Goal: Task Accomplishment & Management: Complete application form

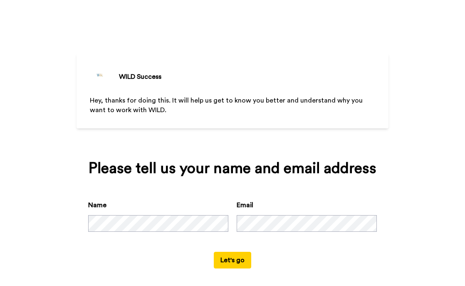
scroll to position [5, 0]
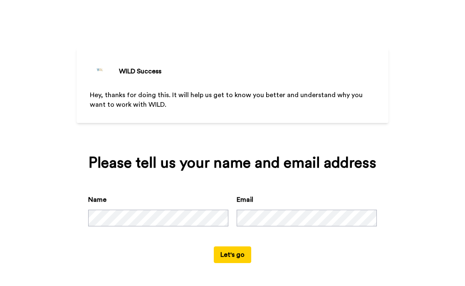
click at [241, 252] on button "Let's go" at bounding box center [232, 254] width 37 height 17
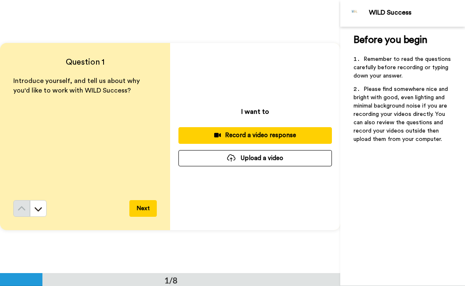
click at [144, 207] on button "Next" at bounding box center [142, 208] width 27 height 17
click at [235, 138] on div "Record a video response" at bounding box center [255, 135] width 140 height 9
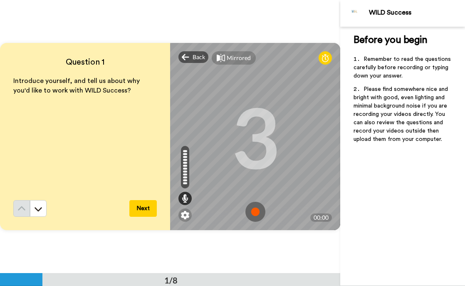
click at [256, 210] on img at bounding box center [256, 211] width 20 height 20
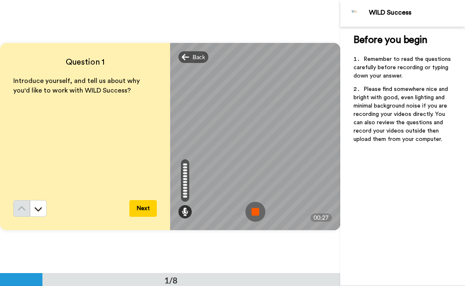
click at [258, 210] on img at bounding box center [256, 211] width 20 height 20
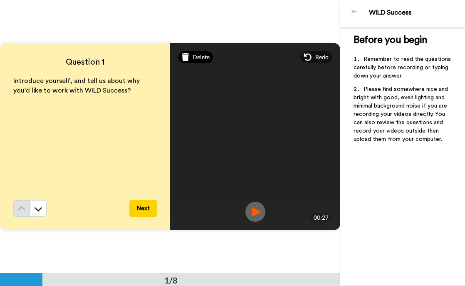
click at [196, 56] on span "Delete" at bounding box center [201, 57] width 17 height 8
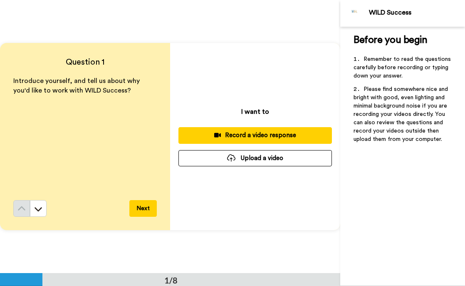
click at [252, 137] on div "Record a video response" at bounding box center [255, 135] width 140 height 9
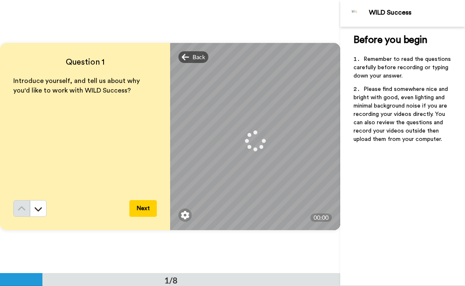
click at [262, 139] on icon at bounding box center [255, 141] width 28 height 28
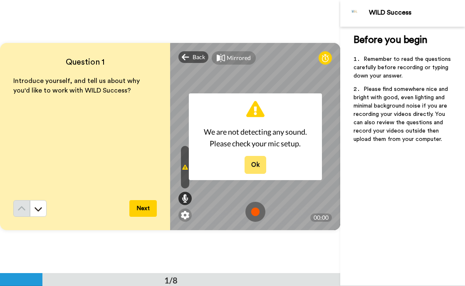
click at [252, 168] on button "Ok" at bounding box center [256, 165] width 22 height 18
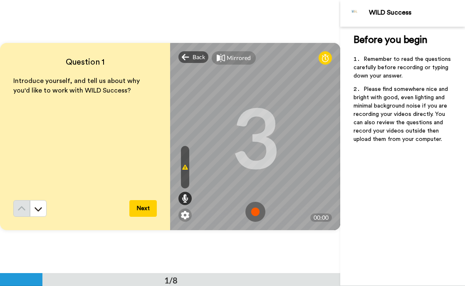
click at [183, 168] on icon at bounding box center [185, 167] width 6 height 7
click at [181, 199] on div at bounding box center [185, 197] width 13 height 13
click at [184, 199] on icon at bounding box center [185, 198] width 7 height 8
click at [258, 211] on img at bounding box center [256, 211] width 20 height 20
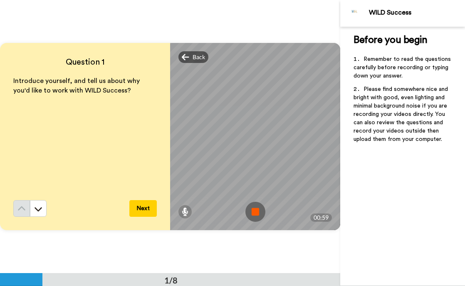
click at [258, 211] on img at bounding box center [256, 211] width 20 height 20
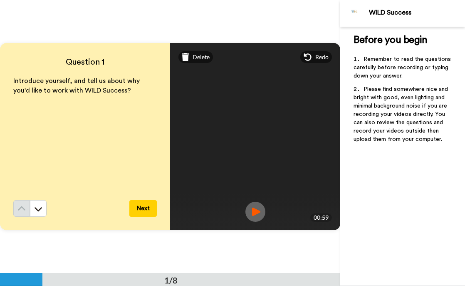
click at [258, 211] on img at bounding box center [256, 211] width 20 height 20
click at [258, 212] on img at bounding box center [256, 211] width 20 height 20
click at [256, 213] on img at bounding box center [256, 211] width 20 height 20
click at [256, 210] on img at bounding box center [256, 211] width 20 height 20
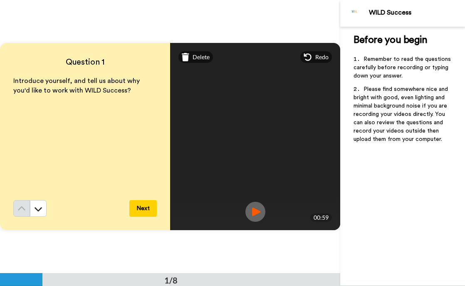
click at [288, 141] on video at bounding box center [255, 136] width 375 height 187
click at [259, 208] on img at bounding box center [256, 211] width 20 height 20
click at [258, 208] on img at bounding box center [256, 211] width 20 height 20
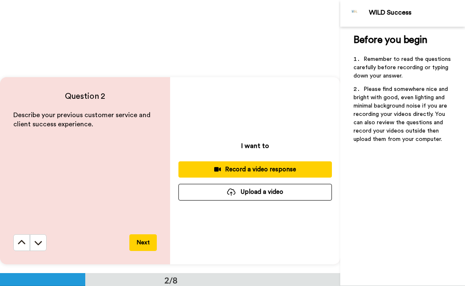
scroll to position [243, 0]
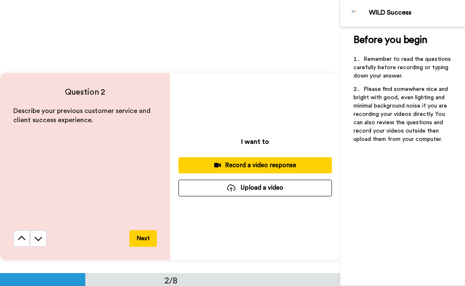
click at [259, 169] on button "Record a video response" at bounding box center [256, 165] width 154 height 16
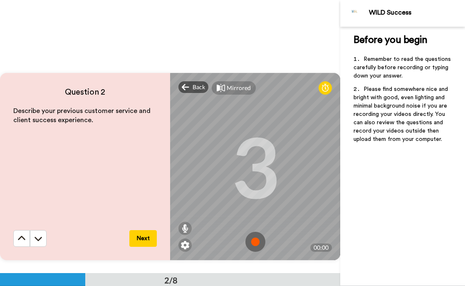
click at [257, 239] on img at bounding box center [256, 241] width 20 height 20
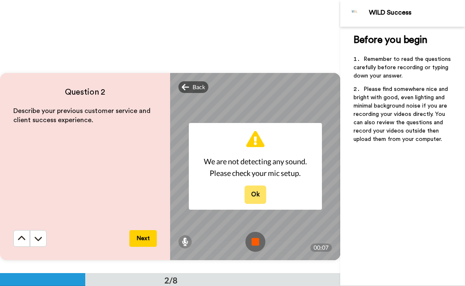
click at [251, 195] on button "Ok" at bounding box center [256, 194] width 22 height 18
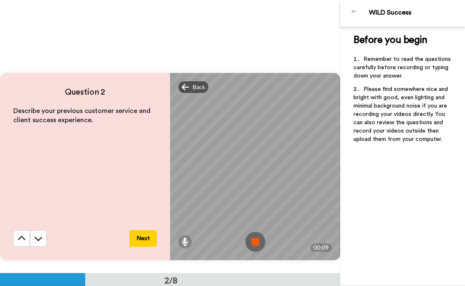
click at [255, 240] on img at bounding box center [256, 241] width 20 height 20
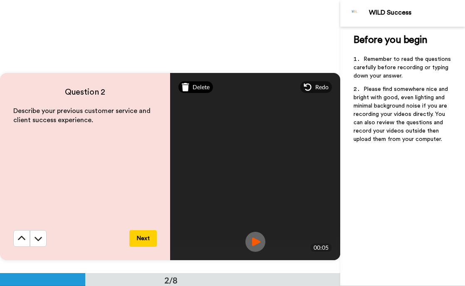
click at [189, 92] on div "Delete" at bounding box center [196, 87] width 35 height 12
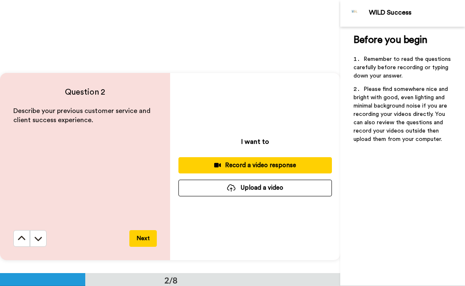
click at [256, 171] on button "Record a video response" at bounding box center [256, 165] width 154 height 16
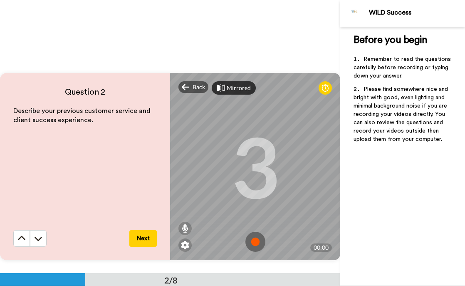
click at [248, 84] on div "Mirrored" at bounding box center [239, 88] width 24 height 8
click at [237, 89] on div "Mirror" at bounding box center [236, 88] width 18 height 8
click at [256, 243] on img at bounding box center [256, 241] width 20 height 20
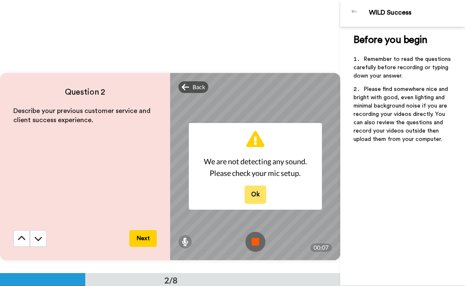
click at [253, 196] on button "Ok" at bounding box center [256, 194] width 22 height 18
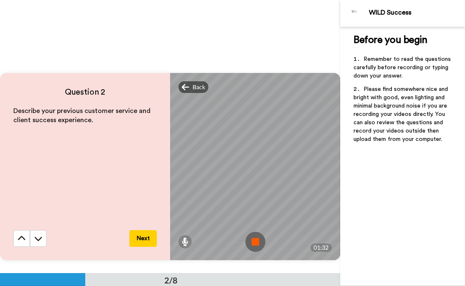
click at [256, 233] on img at bounding box center [256, 241] width 20 height 20
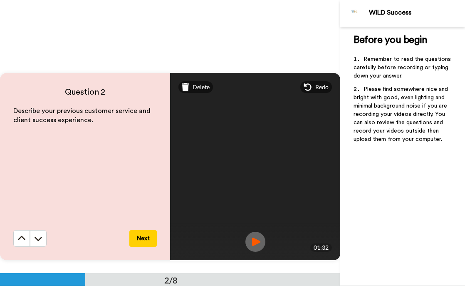
scroll to position [245, 0]
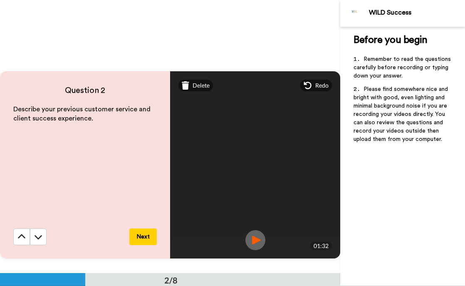
click at [256, 240] on img at bounding box center [256, 240] width 20 height 20
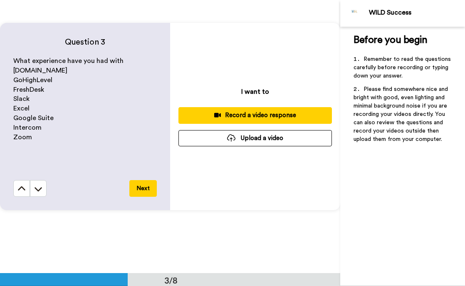
scroll to position [567, 0]
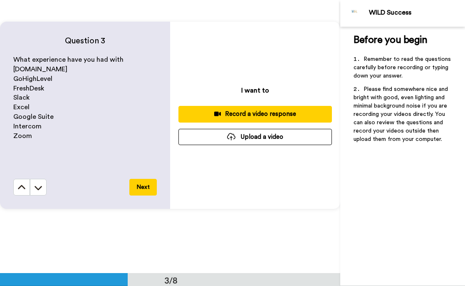
click at [249, 113] on div "Record a video response" at bounding box center [255, 113] width 140 height 9
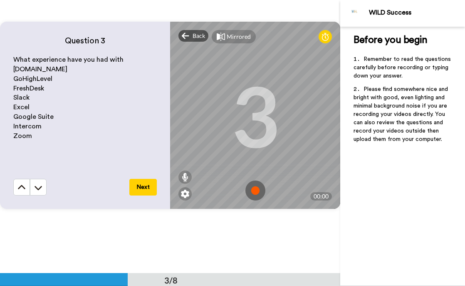
click at [257, 194] on img at bounding box center [256, 190] width 20 height 20
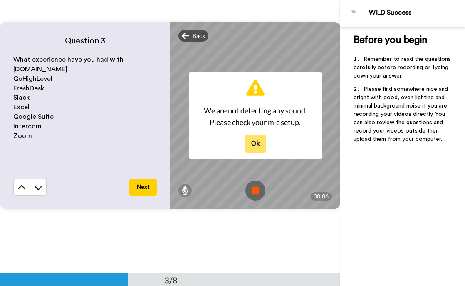
click at [254, 142] on button "Ok" at bounding box center [256, 143] width 22 height 18
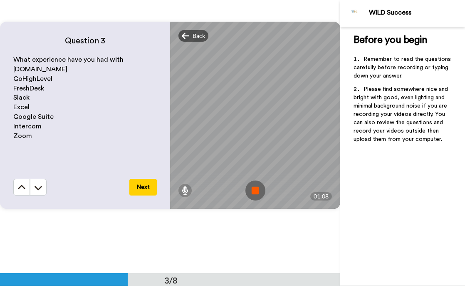
click at [258, 183] on img at bounding box center [256, 190] width 20 height 20
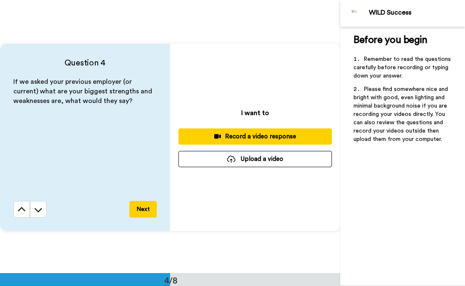
scroll to position [818, 0]
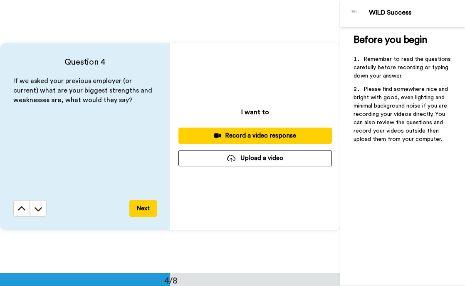
click at [266, 138] on div "Record a video response" at bounding box center [255, 135] width 140 height 9
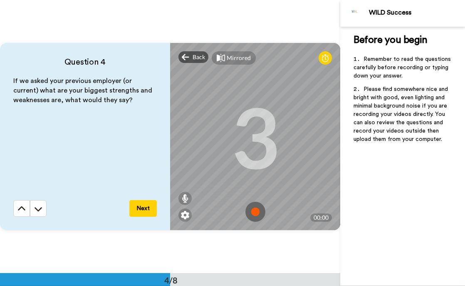
click at [253, 217] on img at bounding box center [256, 211] width 20 height 20
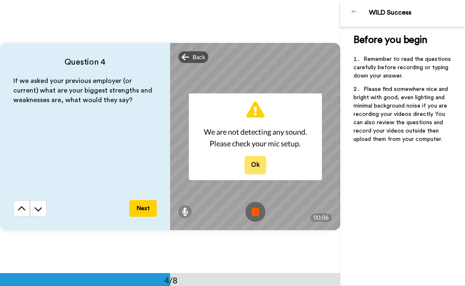
click at [251, 165] on button "Ok" at bounding box center [256, 165] width 22 height 18
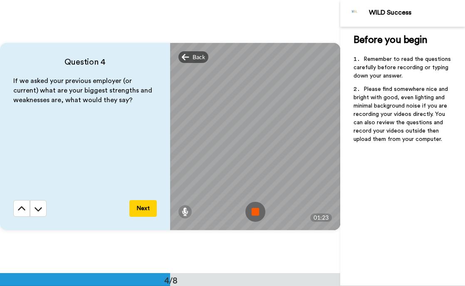
click at [252, 211] on img at bounding box center [256, 211] width 20 height 20
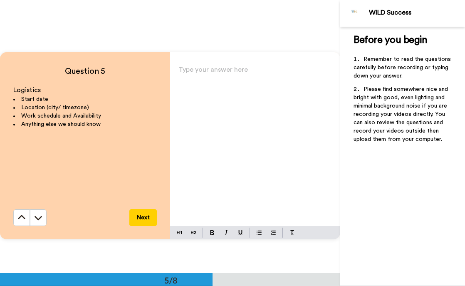
scroll to position [1088, 0]
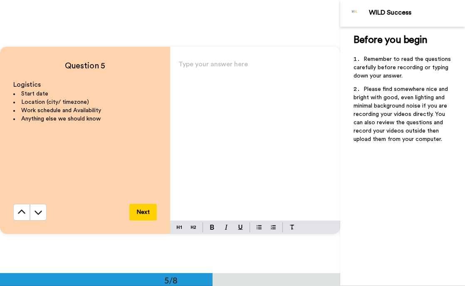
click at [234, 91] on div "Type your answer here ﻿" at bounding box center [255, 139] width 170 height 162
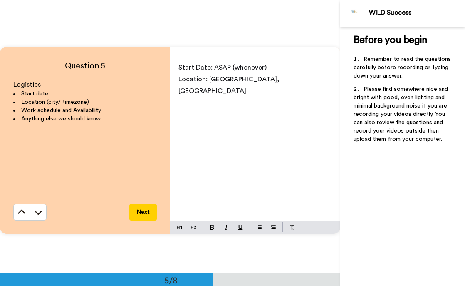
click at [210, 81] on span "Location: [GEOGRAPHIC_DATA], [GEOGRAPHIC_DATA]" at bounding box center [230, 85] width 103 height 18
click at [263, 80] on p "Location: [GEOGRAPHIC_DATA], [GEOGRAPHIC_DATA]" at bounding box center [256, 84] width 154 height 23
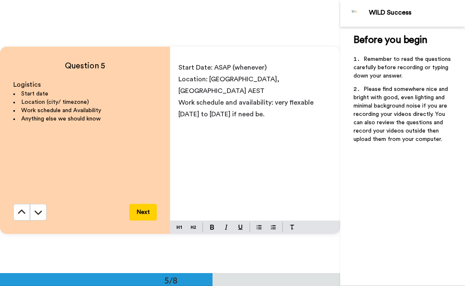
click at [300, 99] on span "Work schedule and availability: very flexable [DATE] to [DATE] if need be." at bounding box center [247, 108] width 137 height 18
click at [299, 99] on span "Work schedule and availability: very flexable [DATE] to [DATE] if need be." at bounding box center [247, 108] width 137 height 18
click at [184, 103] on span "Work schedule and availability: very flexable [DATE] to [DATE] if need be." at bounding box center [247, 108] width 137 height 18
click at [215, 103] on span "Work schedule and availability: very flexable [DATE] to [DATE] if need be." at bounding box center [247, 108] width 137 height 18
click at [298, 99] on span "Work schedule and availability: very flexable [DATE] to [DATE] if need be." at bounding box center [247, 108] width 137 height 18
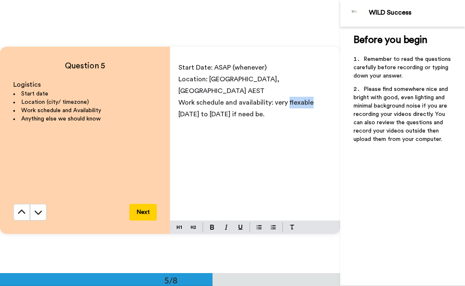
click at [298, 99] on span "Work schedule and availability: very flexable [DATE] to [DATE] if need be." at bounding box center [247, 108] width 137 height 18
drag, startPoint x: 312, startPoint y: 92, endPoint x: 288, endPoint y: 92, distance: 24.6
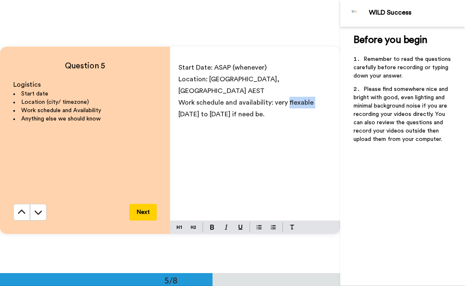
click at [288, 99] on span "Work schedule and availability: very flexable [DATE] to [DATE] if need be." at bounding box center [247, 108] width 137 height 18
click at [294, 105] on p "Work schedule and availability: very flexible [DATE] to [DATE] if need be." at bounding box center [256, 108] width 154 height 23
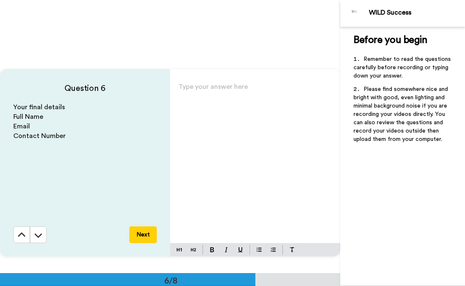
scroll to position [1338, 0]
click at [292, 126] on div "Type your answer here ﻿" at bounding box center [255, 162] width 170 height 162
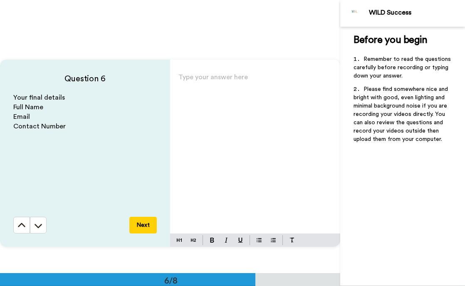
scroll to position [1350, 0]
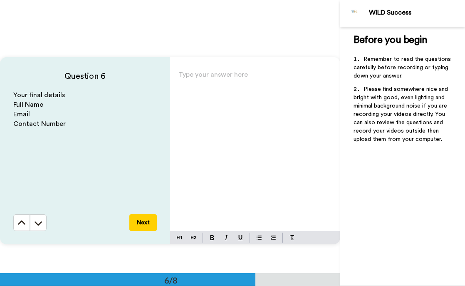
click at [269, 105] on div "Type your answer here ﻿" at bounding box center [255, 150] width 170 height 162
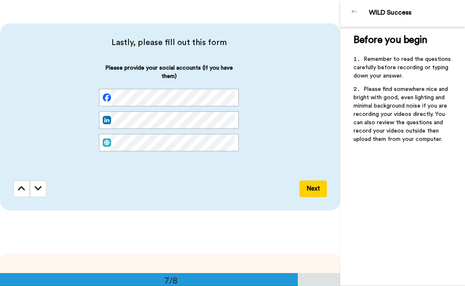
scroll to position [1657, 0]
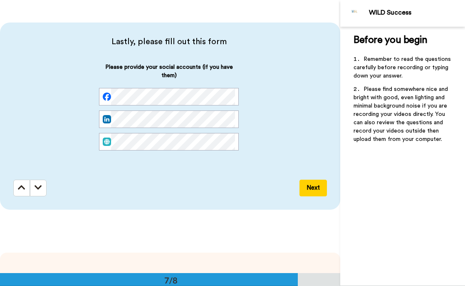
click at [309, 186] on button "Next" at bounding box center [313, 187] width 27 height 17
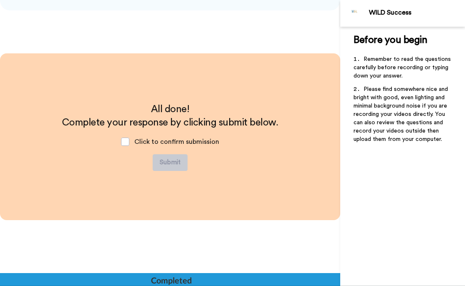
scroll to position [1857, 0]
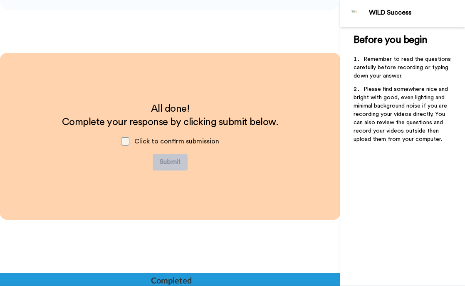
click at [127, 140] on span at bounding box center [125, 141] width 8 height 8
click at [162, 159] on button "Submit" at bounding box center [170, 162] width 35 height 17
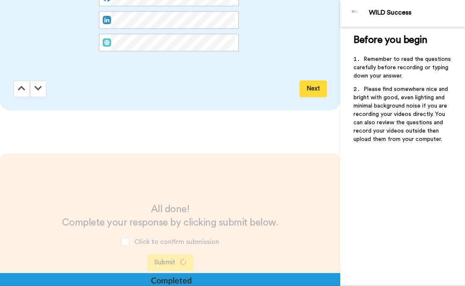
scroll to position [1910, 0]
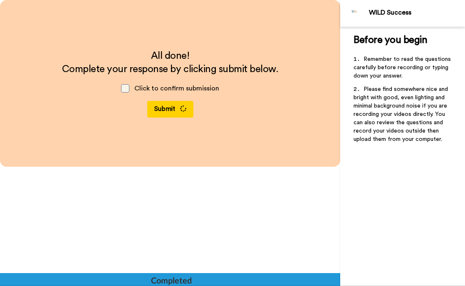
click at [127, 85] on span at bounding box center [125, 88] width 8 height 8
click at [128, 86] on span at bounding box center [125, 88] width 8 height 8
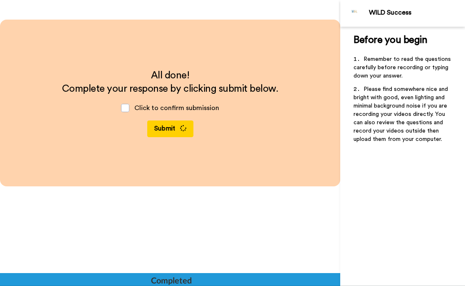
scroll to position [1891, 0]
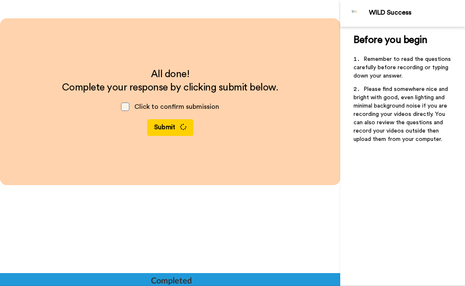
click at [127, 107] on span at bounding box center [125, 106] width 8 height 8
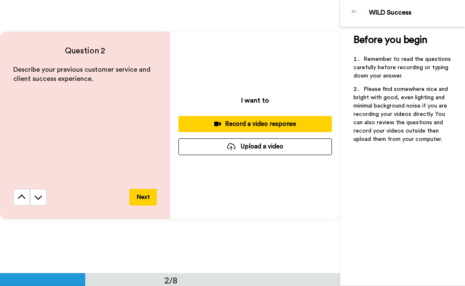
scroll to position [268, 0]
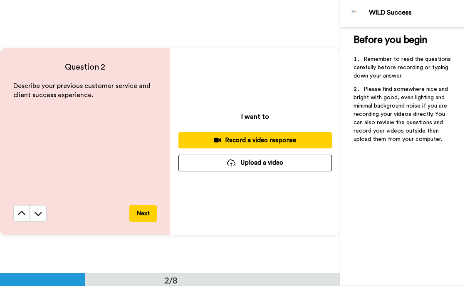
click at [234, 134] on button "Record a video response" at bounding box center [256, 140] width 154 height 16
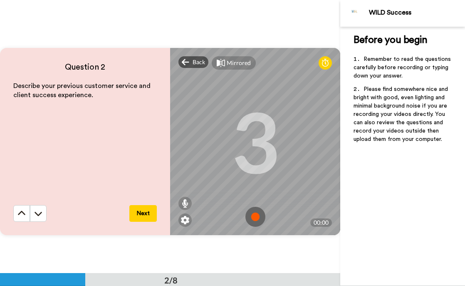
click at [254, 216] on img at bounding box center [256, 216] width 20 height 20
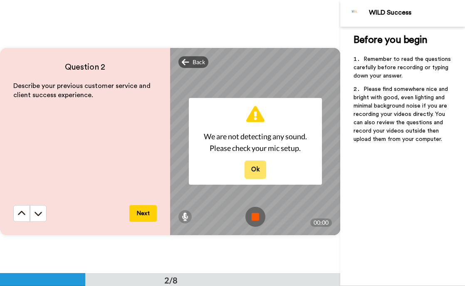
click at [251, 165] on button "Ok" at bounding box center [256, 169] width 22 height 18
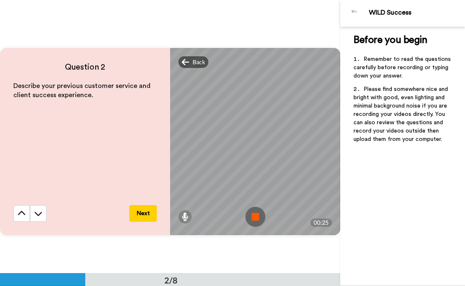
click at [255, 211] on img at bounding box center [256, 216] width 20 height 20
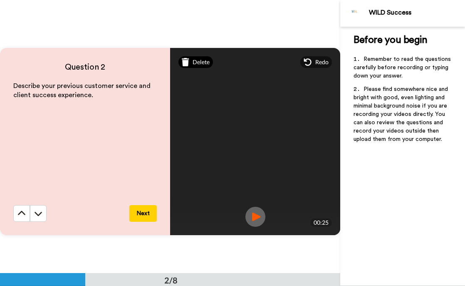
click at [202, 61] on span "Delete" at bounding box center [201, 62] width 17 height 8
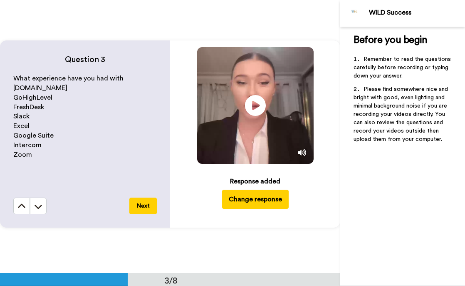
scroll to position [548, 0]
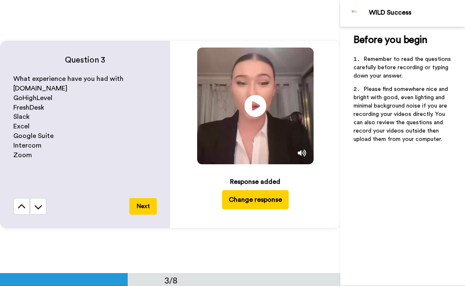
click at [260, 104] on icon at bounding box center [255, 106] width 22 height 22
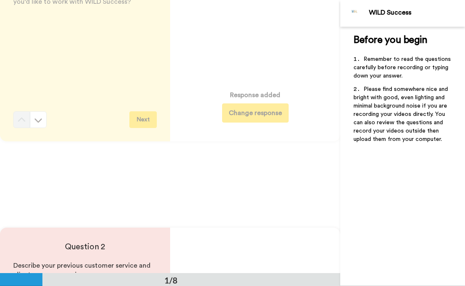
scroll to position [0, 0]
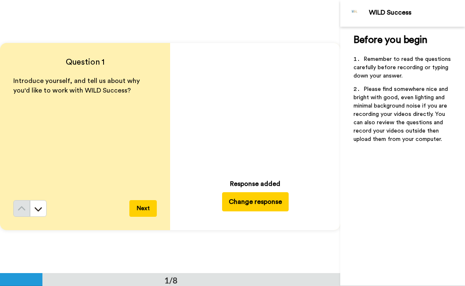
click at [259, 102] on icon at bounding box center [255, 108] width 22 height 22
click at [256, 204] on button "Change response" at bounding box center [255, 201] width 67 height 19
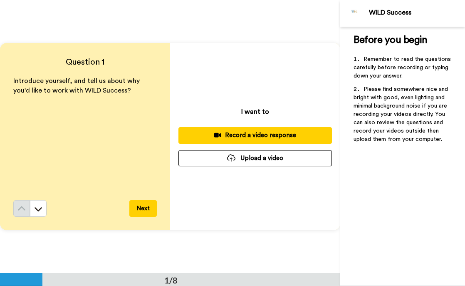
click at [264, 132] on div "Record a video response" at bounding box center [255, 135] width 140 height 9
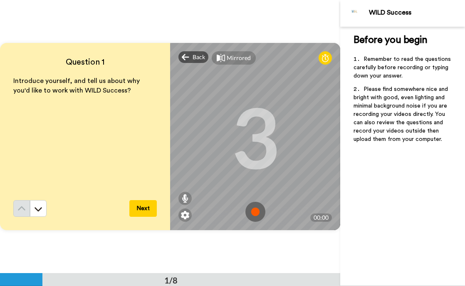
click at [250, 211] on img at bounding box center [256, 211] width 20 height 20
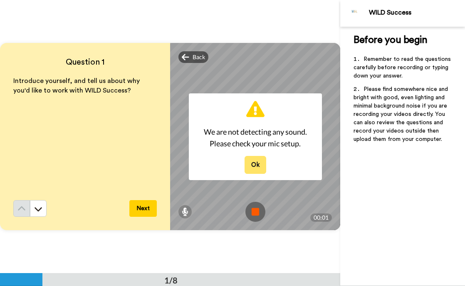
click at [251, 162] on button "Ok" at bounding box center [256, 165] width 22 height 18
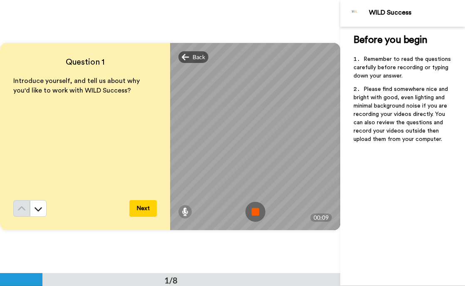
click at [257, 210] on img at bounding box center [256, 211] width 20 height 20
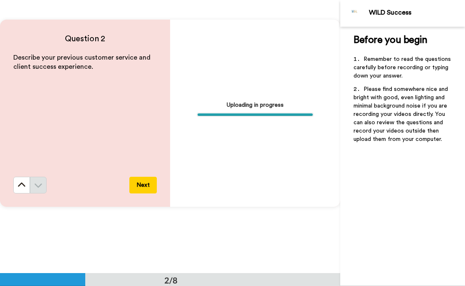
scroll to position [290, 0]
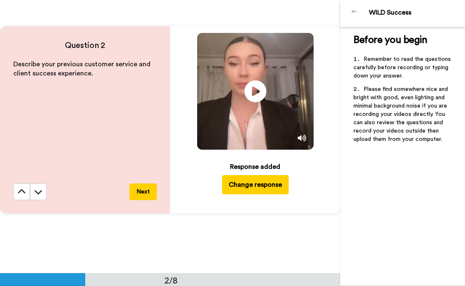
click at [257, 89] on icon "Play/Pause" at bounding box center [255, 91] width 22 height 40
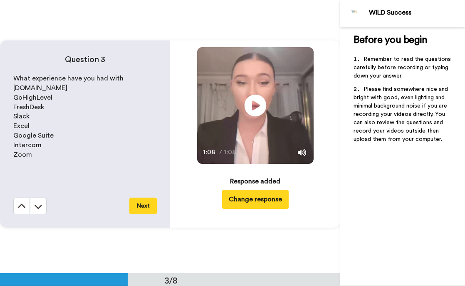
scroll to position [569, 0]
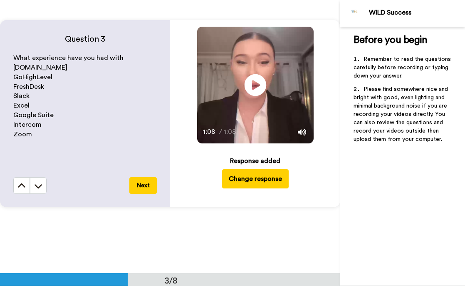
click at [257, 89] on icon at bounding box center [255, 85] width 22 height 22
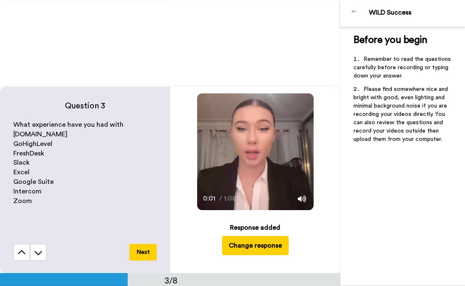
scroll to position [505, 0]
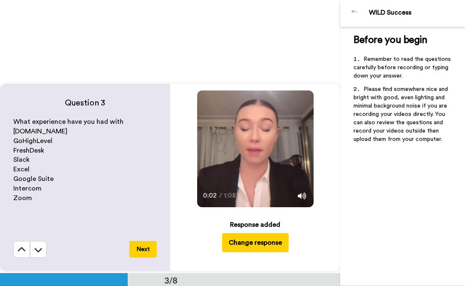
click at [248, 126] on video at bounding box center [255, 148] width 117 height 117
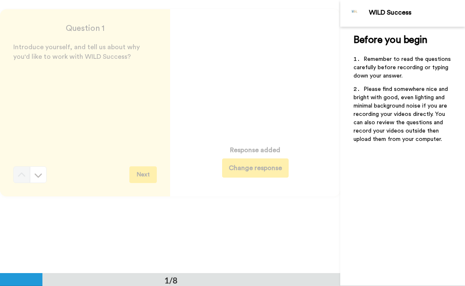
scroll to position [0, 0]
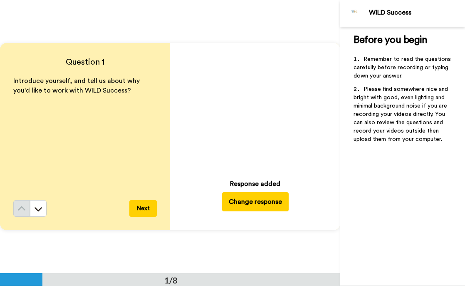
click at [258, 103] on icon at bounding box center [255, 108] width 22 height 22
click at [244, 198] on button "Change response" at bounding box center [255, 201] width 67 height 19
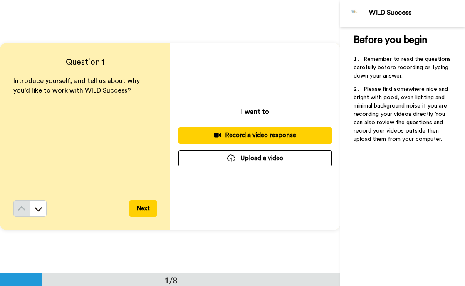
click at [266, 134] on div "Record a video response" at bounding box center [255, 135] width 140 height 9
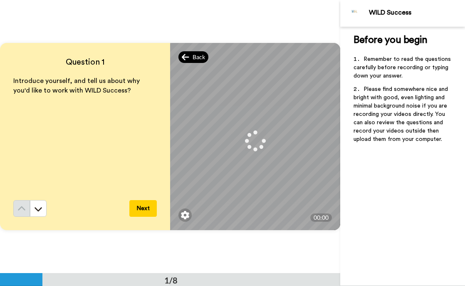
click at [191, 59] on div "Back" at bounding box center [194, 57] width 30 height 12
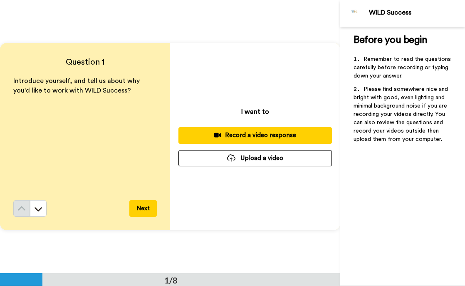
click at [231, 135] on div "Record a video response" at bounding box center [255, 135] width 140 height 9
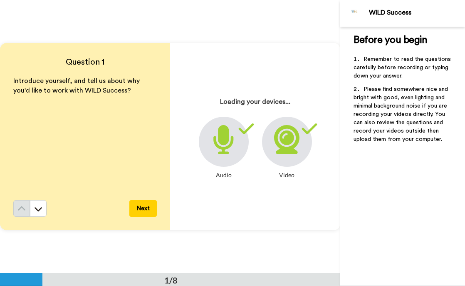
click at [266, 148] on div at bounding box center [287, 142] width 50 height 50
click at [303, 11] on div "Question 1 Introduce yourself, and tell us about why you'd like to work with WI…" at bounding box center [170, 136] width 340 height 273
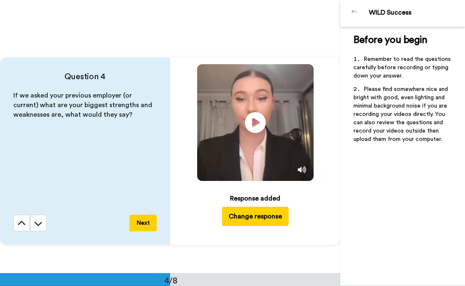
scroll to position [804, 0]
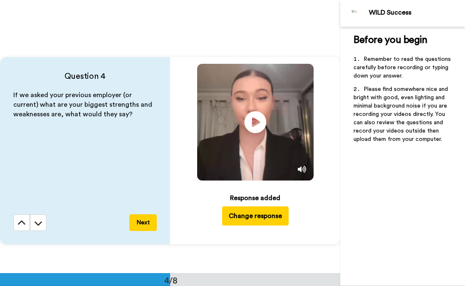
click at [247, 125] on icon at bounding box center [255, 122] width 22 height 22
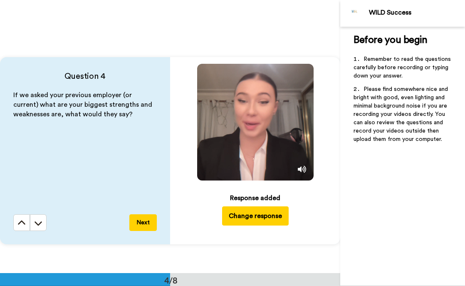
click at [247, 125] on icon at bounding box center [255, 122] width 22 height 22
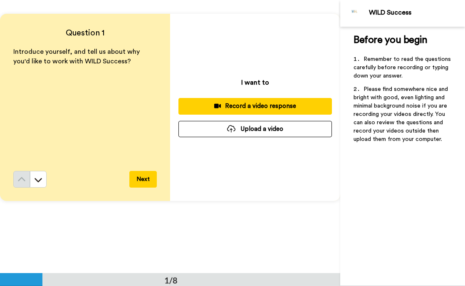
scroll to position [0, 0]
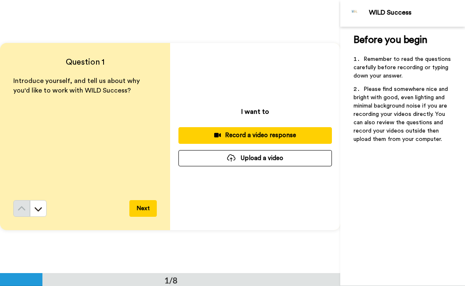
click at [232, 133] on div "Record a video response" at bounding box center [255, 135] width 140 height 9
click at [238, 159] on button "Upload a video" at bounding box center [256, 158] width 154 height 16
click at [256, 160] on button "Upload a video" at bounding box center [256, 158] width 154 height 16
click at [239, 155] on button "Upload a video" at bounding box center [256, 158] width 154 height 16
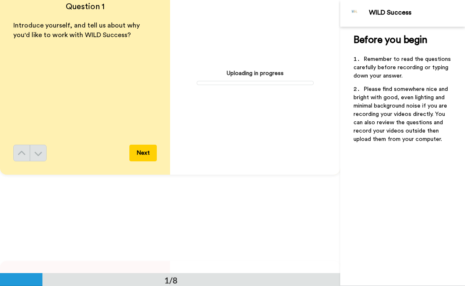
scroll to position [54, 0]
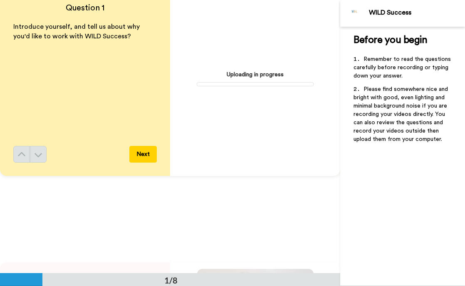
click at [261, 149] on div "Uploading in progress" at bounding box center [255, 82] width 170 height 187
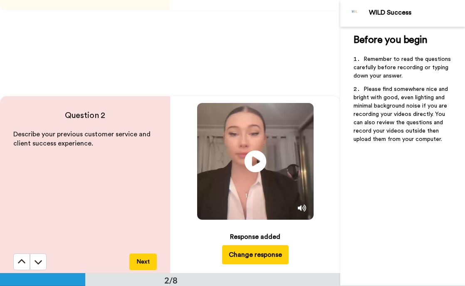
scroll to position [227, 0]
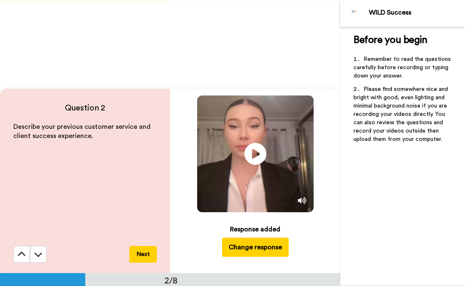
click at [257, 145] on icon at bounding box center [255, 153] width 22 height 22
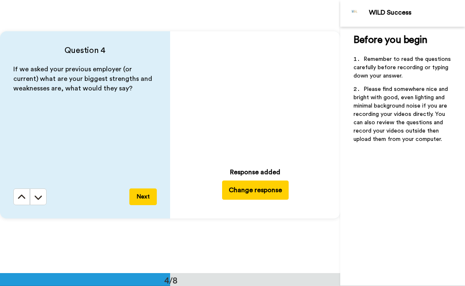
scroll to position [831, 0]
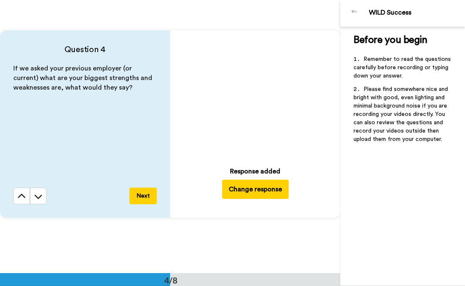
click at [254, 94] on icon "Play/Pause" at bounding box center [255, 96] width 22 height 40
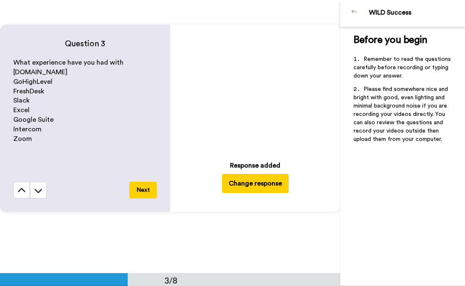
scroll to position [559, 0]
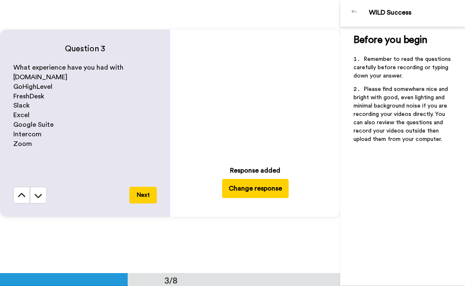
click at [254, 95] on icon "Play/Pause" at bounding box center [255, 94] width 21 height 37
click at [254, 95] on icon at bounding box center [255, 94] width 21 height 21
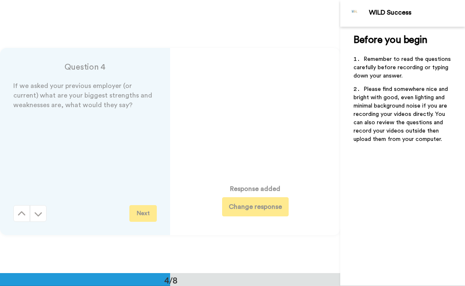
scroll to position [901, 0]
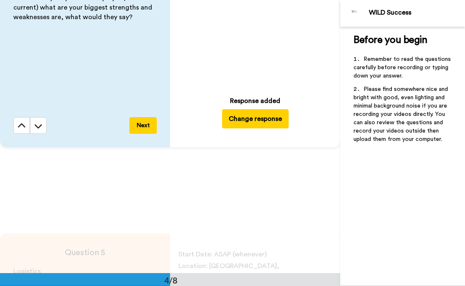
click at [251, 30] on icon at bounding box center [255, 25] width 22 height 22
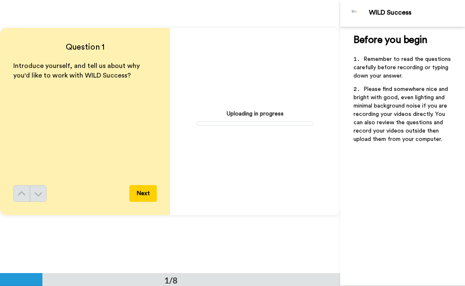
scroll to position [33, 0]
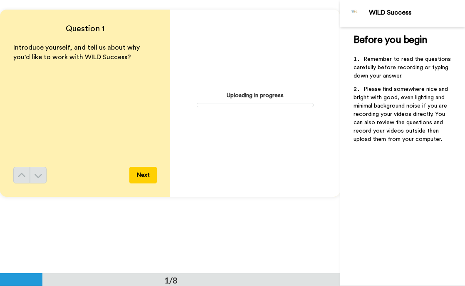
click at [255, 110] on div "Uploading in progress" at bounding box center [255, 103] width 170 height 187
click at [255, 109] on div "Uploading in progress" at bounding box center [255, 103] width 170 height 187
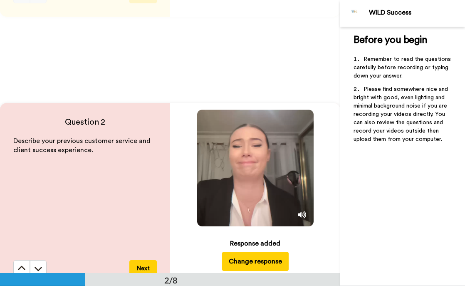
scroll to position [236, 0]
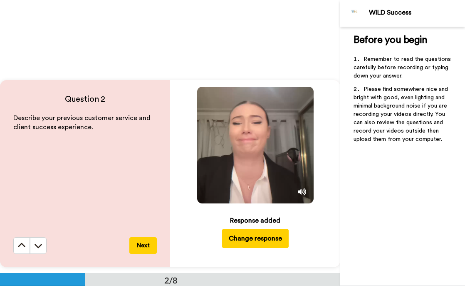
click at [253, 244] on button "Change response" at bounding box center [255, 238] width 67 height 19
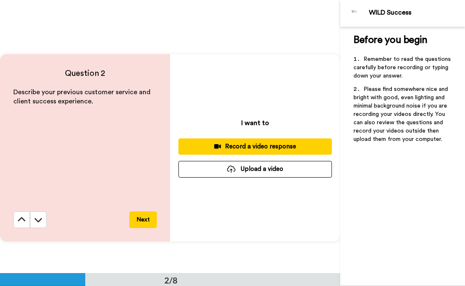
scroll to position [269, 0]
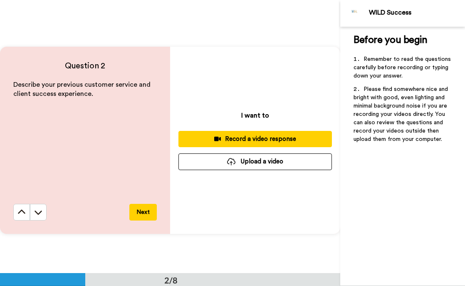
click at [289, 169] on button "Upload a video" at bounding box center [256, 161] width 154 height 16
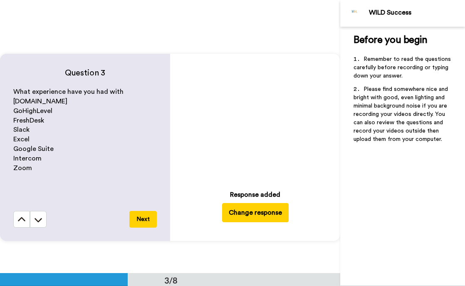
scroll to position [537, 0]
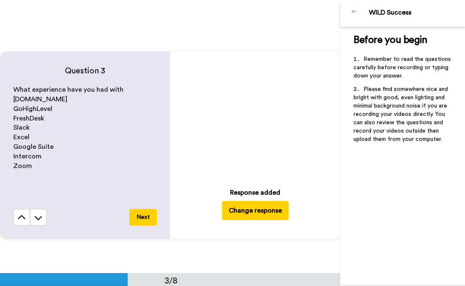
click at [255, 116] on icon "Play/Pause" at bounding box center [255, 117] width 22 height 40
click at [255, 116] on icon at bounding box center [255, 117] width 22 height 22
click at [271, 211] on button "Change response" at bounding box center [255, 210] width 67 height 19
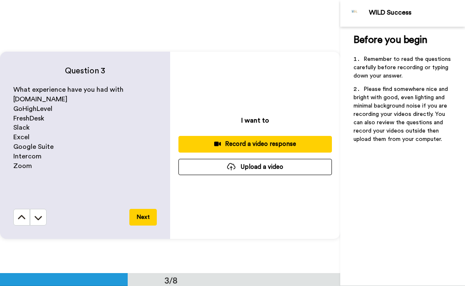
click at [277, 162] on button "Upload a video" at bounding box center [256, 167] width 154 height 16
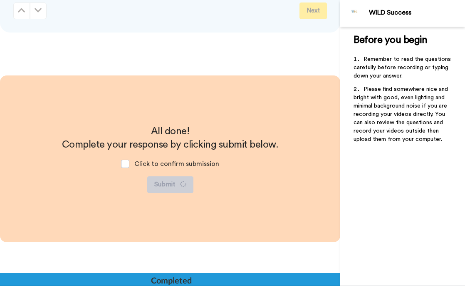
scroll to position [1871, 0]
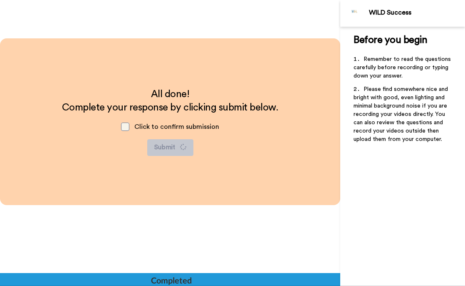
click at [127, 127] on span at bounding box center [125, 126] width 8 height 8
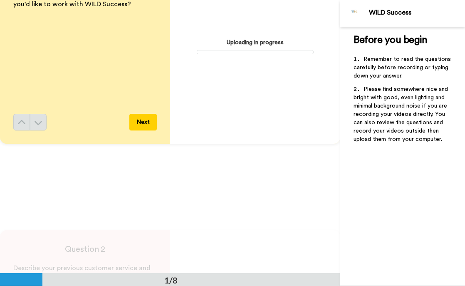
scroll to position [84, 0]
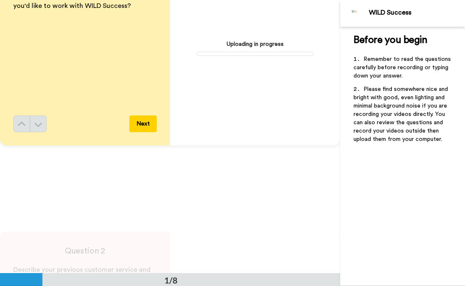
click at [129, 101] on div "Introduce yourself, and tell us about why you'd like to work with WILD Success?" at bounding box center [85, 54] width 144 height 124
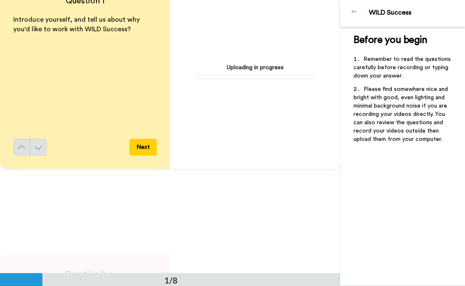
scroll to position [0, 0]
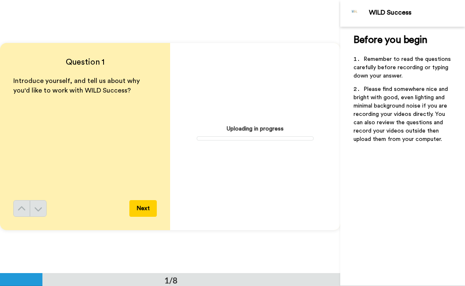
click at [263, 112] on div "Uploading in progress" at bounding box center [255, 136] width 170 height 187
click at [263, 109] on div "Uploading in progress" at bounding box center [255, 136] width 170 height 187
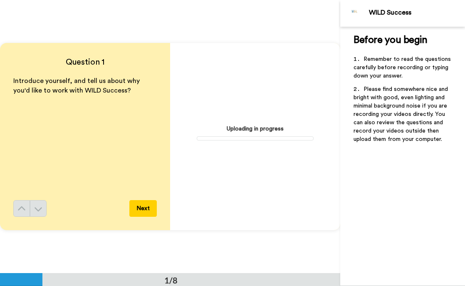
click at [266, 135] on div "Uploading in progress" at bounding box center [255, 136] width 170 height 187
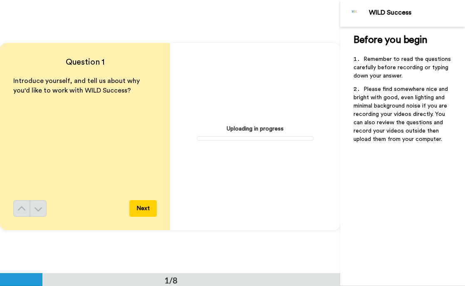
click at [266, 135] on div "Uploading in progress" at bounding box center [255, 136] width 170 height 187
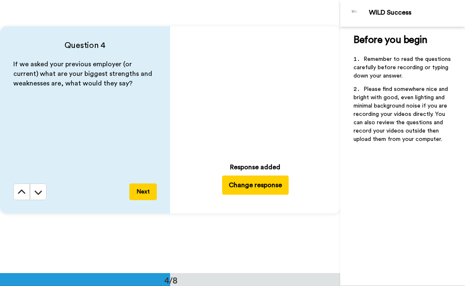
scroll to position [837, 0]
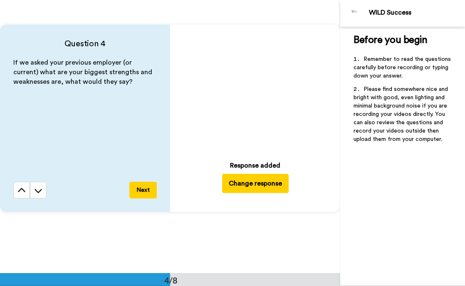
click at [258, 86] on icon at bounding box center [255, 90] width 22 height 22
click at [207, 89] on video at bounding box center [255, 89] width 117 height 117
click at [252, 93] on icon "Play/Pause" at bounding box center [255, 90] width 22 height 40
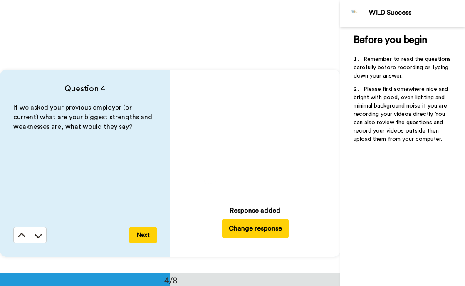
scroll to position [780, 0]
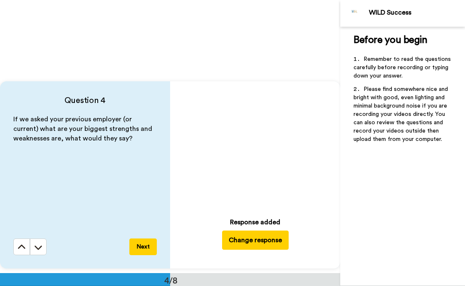
click at [256, 134] on icon "Play/Pause" at bounding box center [255, 147] width 22 height 40
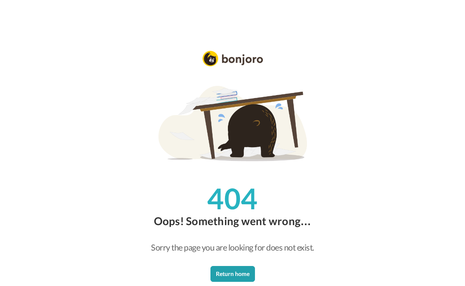
click at [199, 47] on div at bounding box center [232, 35] width 457 height 62
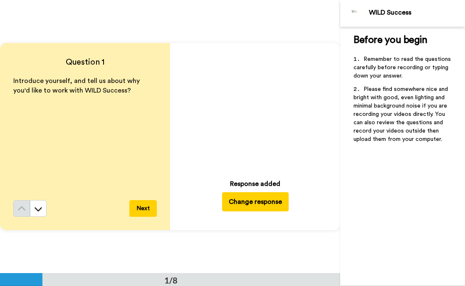
click at [256, 110] on icon "Play/Pause" at bounding box center [255, 108] width 22 height 40
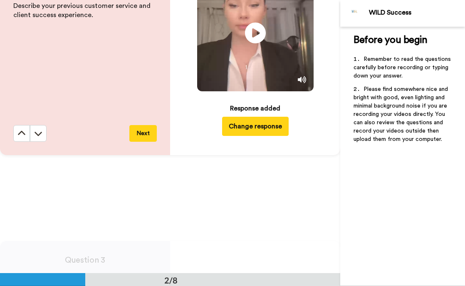
scroll to position [349, 0]
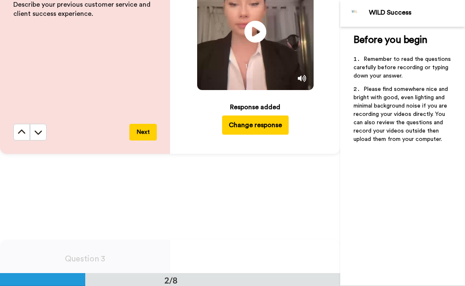
click at [257, 31] on icon "Play/Pause" at bounding box center [255, 32] width 22 height 40
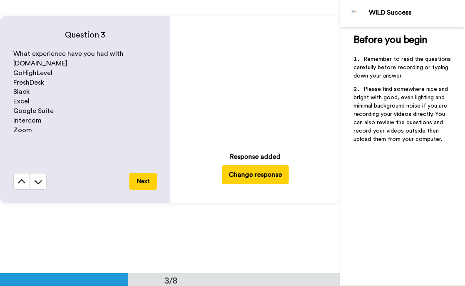
scroll to position [577, 0]
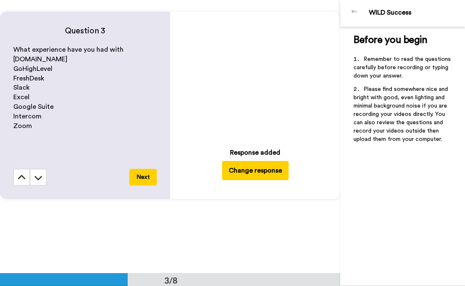
click at [257, 81] on icon at bounding box center [255, 77] width 22 height 22
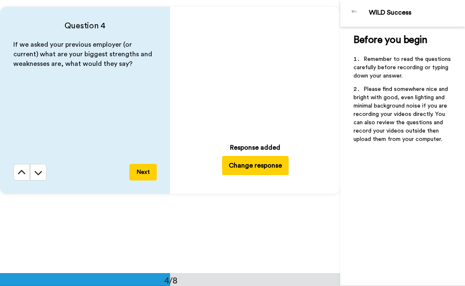
scroll to position [859, 0]
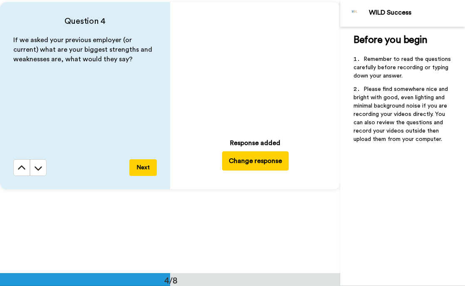
click at [255, 66] on icon "Play/Pause" at bounding box center [255, 66] width 21 height 37
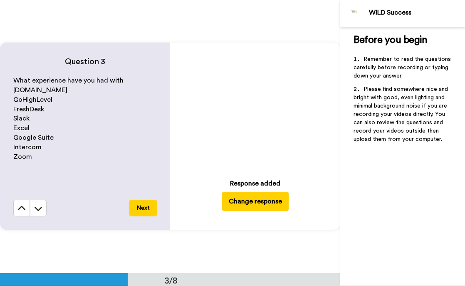
scroll to position [544, 0]
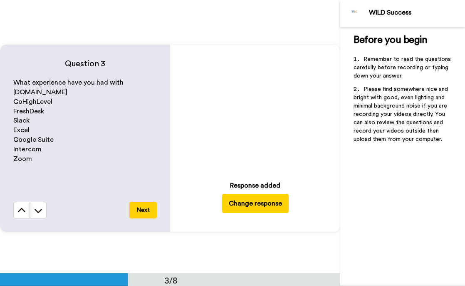
click at [252, 87] on video at bounding box center [255, 109] width 117 height 117
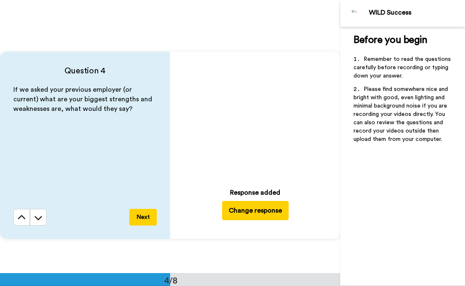
click at [253, 101] on icon "Play/Pause" at bounding box center [255, 117] width 22 height 40
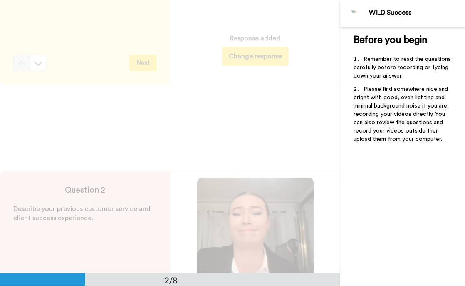
scroll to position [0, 0]
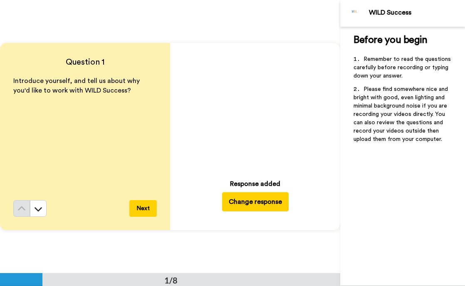
click at [248, 205] on button "Change response" at bounding box center [255, 201] width 67 height 19
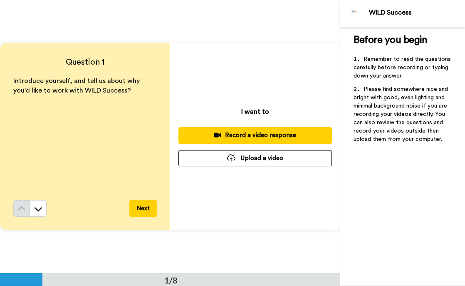
click at [251, 157] on button "Upload a video" at bounding box center [256, 158] width 154 height 16
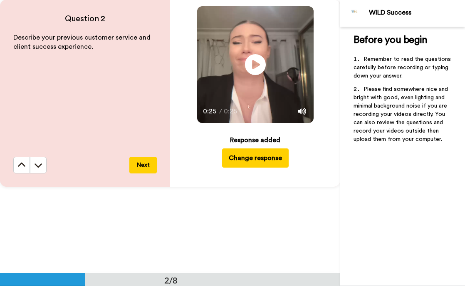
scroll to position [323, 0]
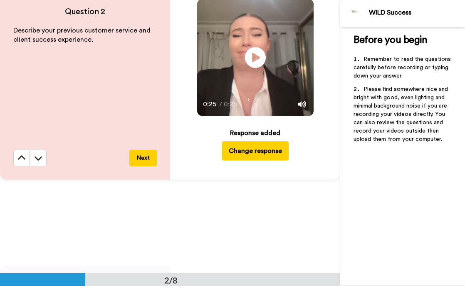
click at [267, 154] on button "Change response" at bounding box center [255, 150] width 67 height 19
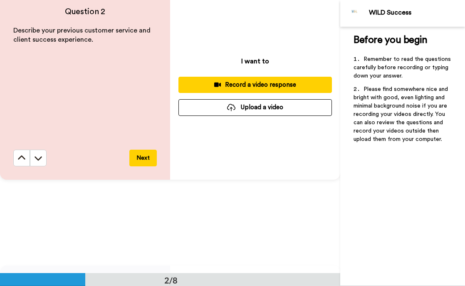
click at [251, 80] on div "Record a video response" at bounding box center [255, 84] width 140 height 9
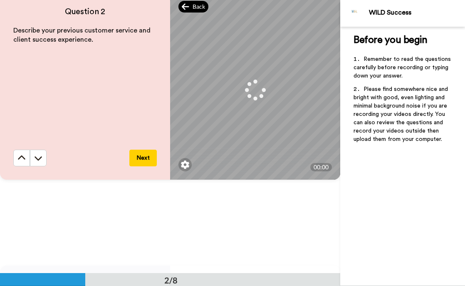
click at [184, 3] on icon at bounding box center [185, 6] width 7 height 8
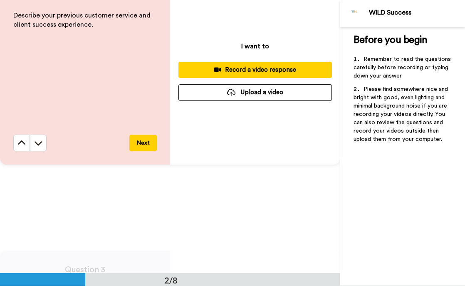
scroll to position [339, 0]
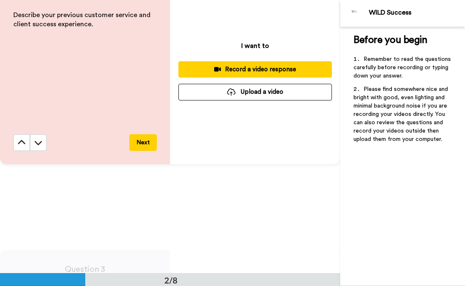
click at [245, 86] on button "Upload a video" at bounding box center [256, 92] width 154 height 16
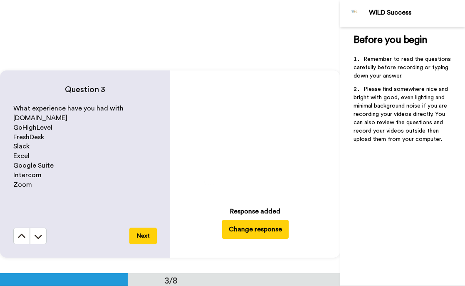
scroll to position [519, 0]
click at [266, 234] on button "Change response" at bounding box center [255, 228] width 67 height 19
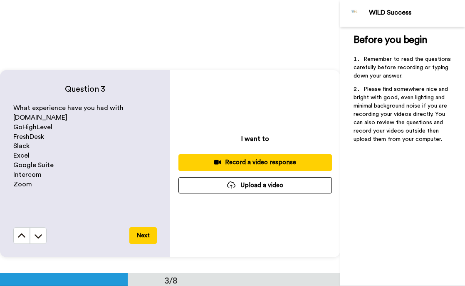
click at [262, 185] on button "Upload a video" at bounding box center [256, 185] width 154 height 16
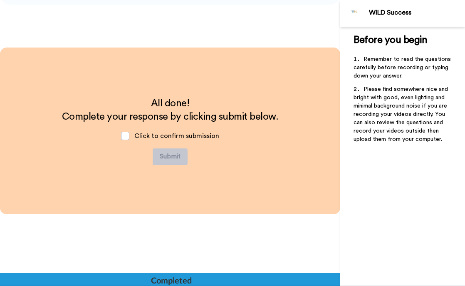
scroll to position [1844, 0]
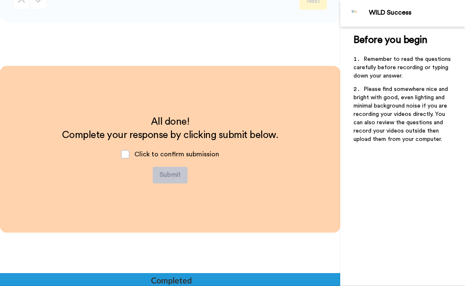
click at [151, 155] on span "Click to confirm submission" at bounding box center [176, 154] width 85 height 7
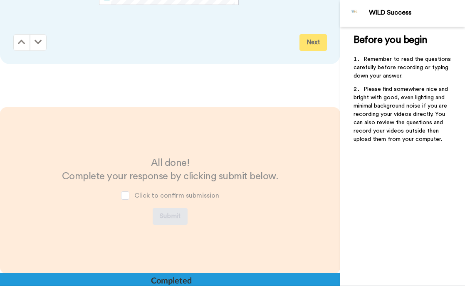
scroll to position [1910, 0]
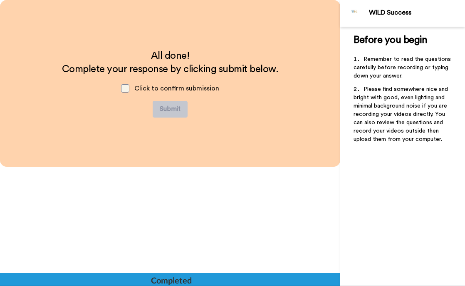
click at [128, 88] on span at bounding box center [125, 88] width 8 height 8
click at [174, 108] on button "Submit" at bounding box center [170, 109] width 35 height 17
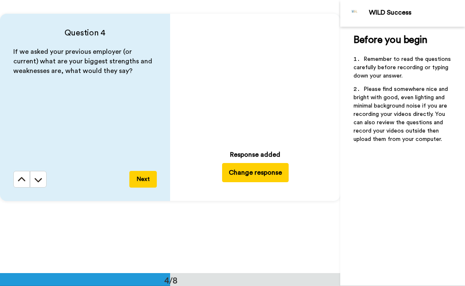
scroll to position [849, 0]
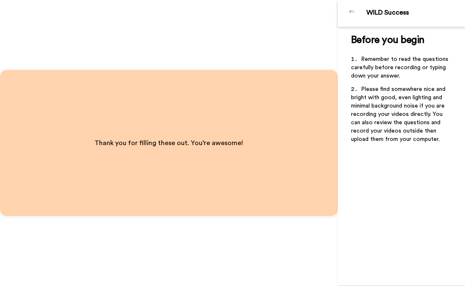
click at [225, 144] on span "Thank you for filling these out. You’re awesome!" at bounding box center [168, 142] width 149 height 7
